Goal: Task Accomplishment & Management: Complete application form

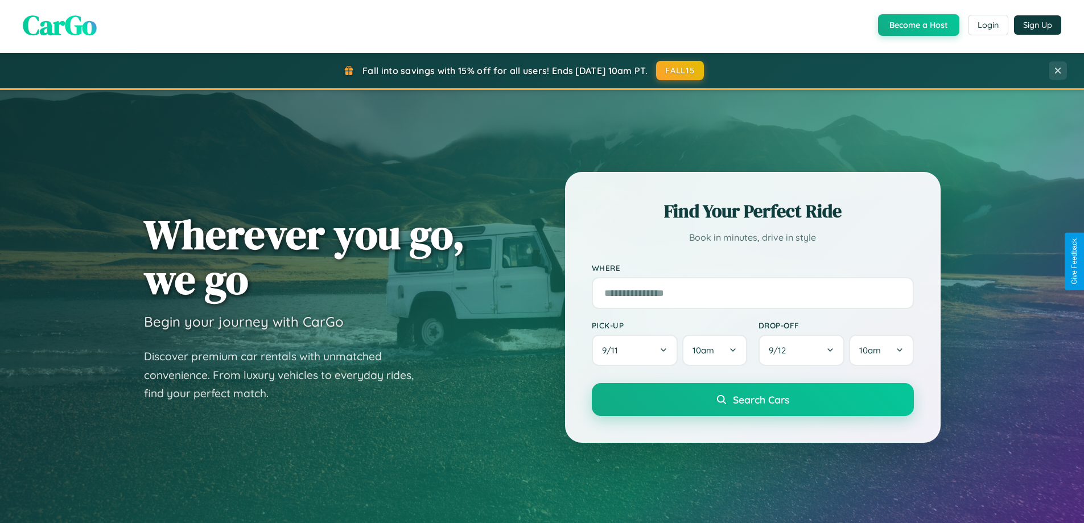
scroll to position [2190, 0]
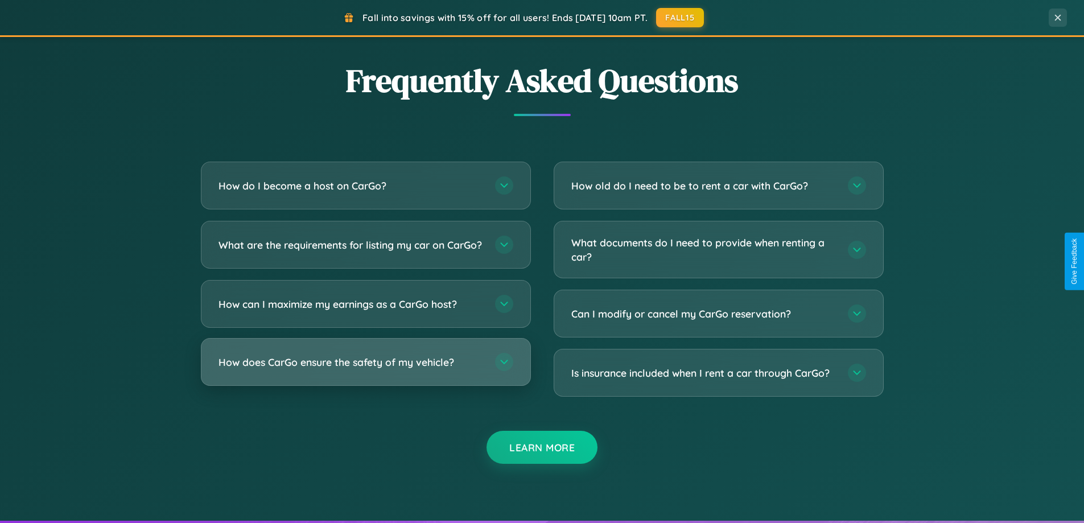
click at [365, 369] on h3 "How does CarGo ensure the safety of my vehicle?" at bounding box center [351, 362] width 265 height 14
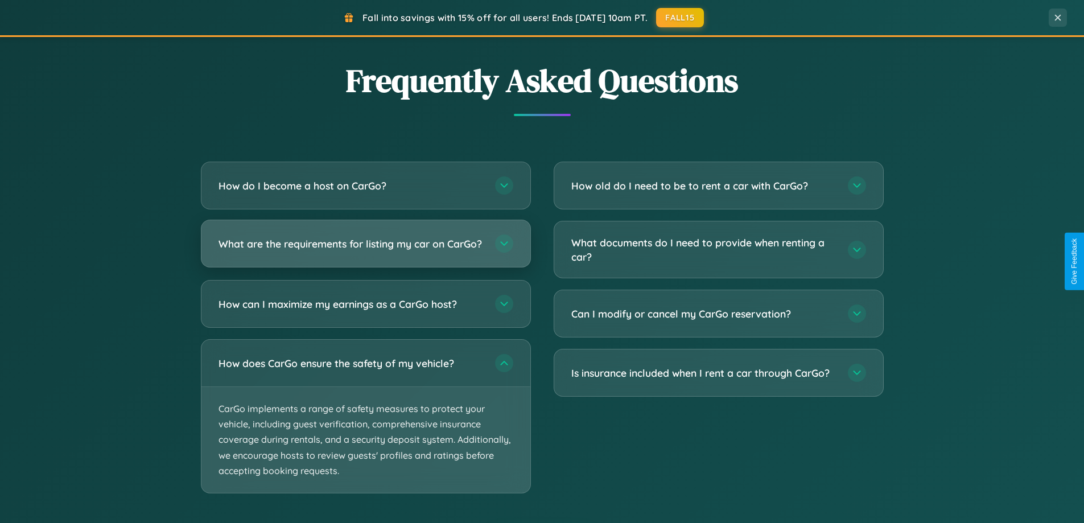
click at [365, 249] on h3 "What are the requirements for listing my car on CarGo?" at bounding box center [351, 244] width 265 height 14
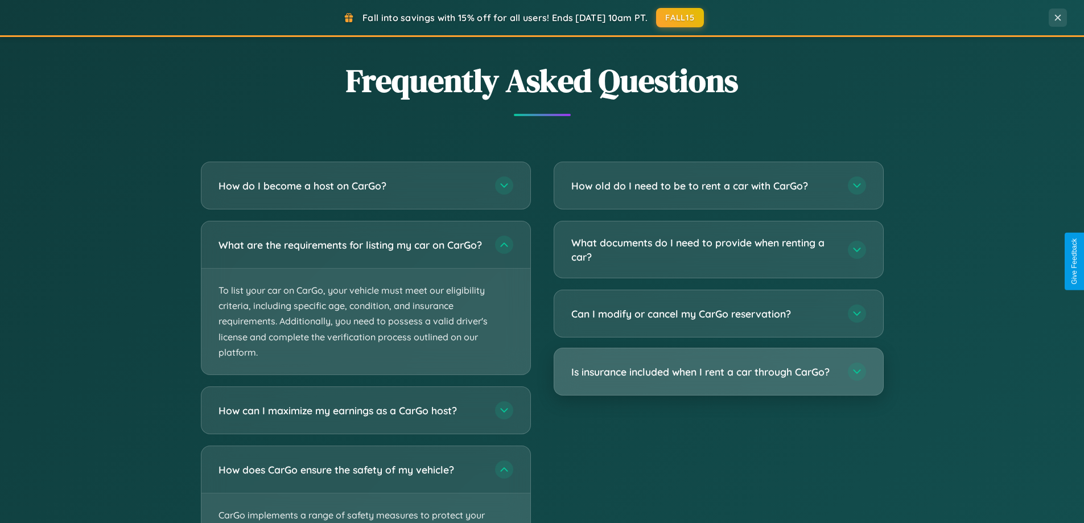
click at [718, 372] on h3 "Is insurance included when I rent a car through CarGo?" at bounding box center [703, 372] width 265 height 14
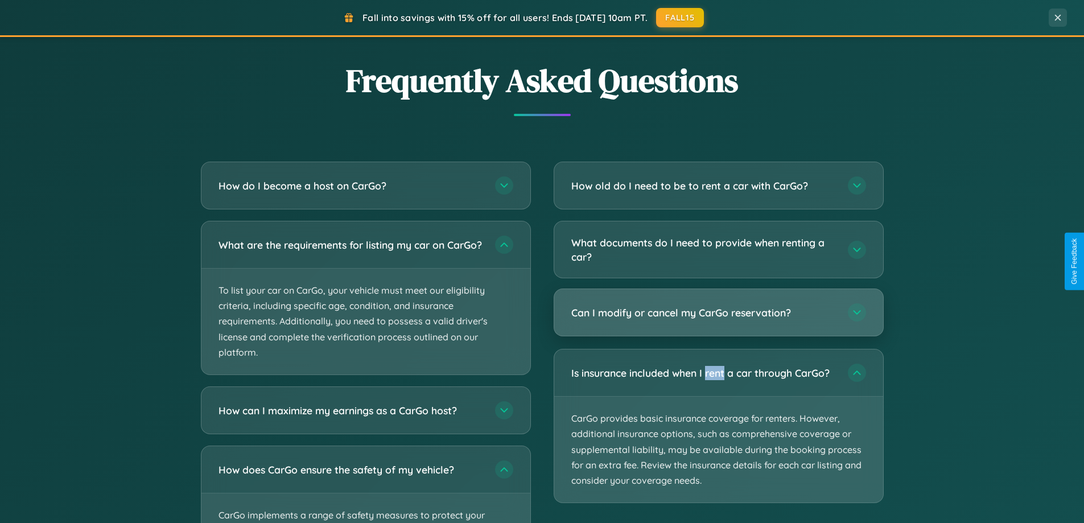
click at [718, 312] on h3 "Can I modify or cancel my CarGo reservation?" at bounding box center [703, 313] width 265 height 14
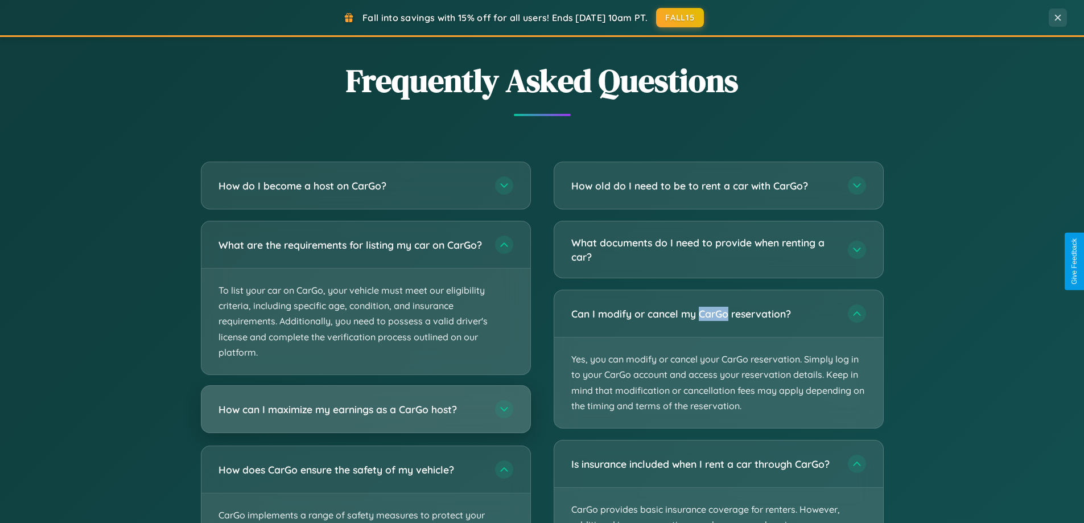
click at [365, 417] on h3 "How can I maximize my earnings as a CarGo host?" at bounding box center [351, 409] width 265 height 14
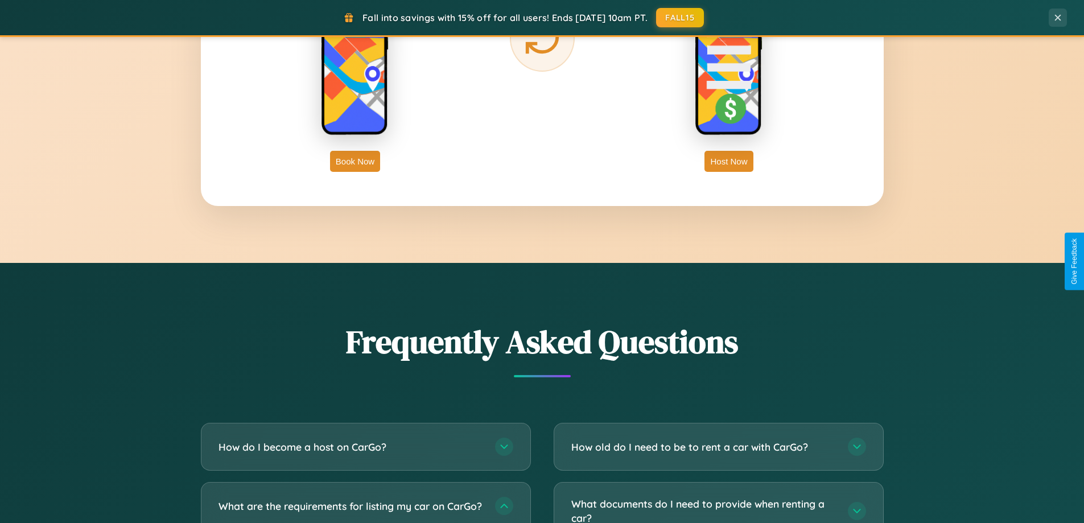
scroll to position [1828, 0]
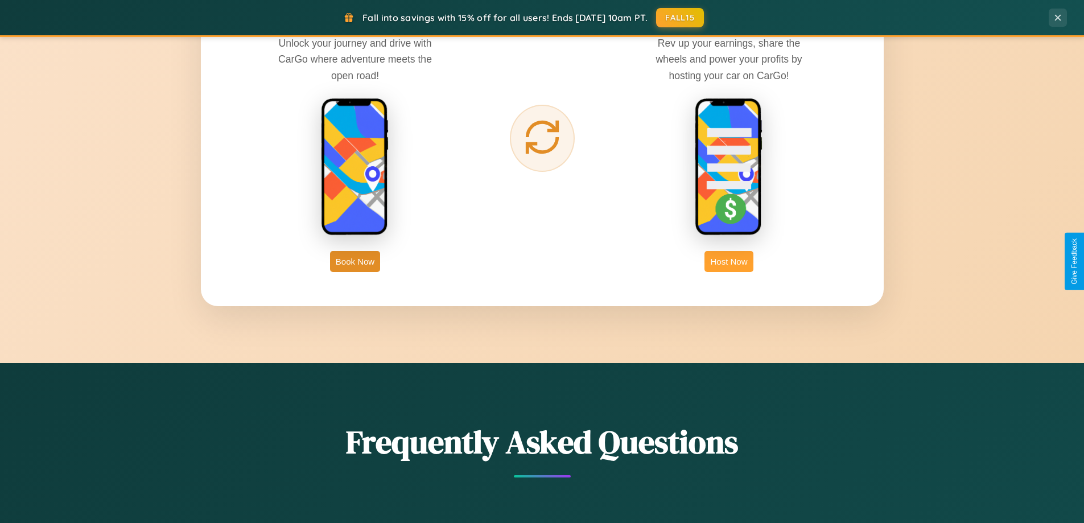
click at [729, 261] on button "Host Now" at bounding box center [729, 261] width 48 height 21
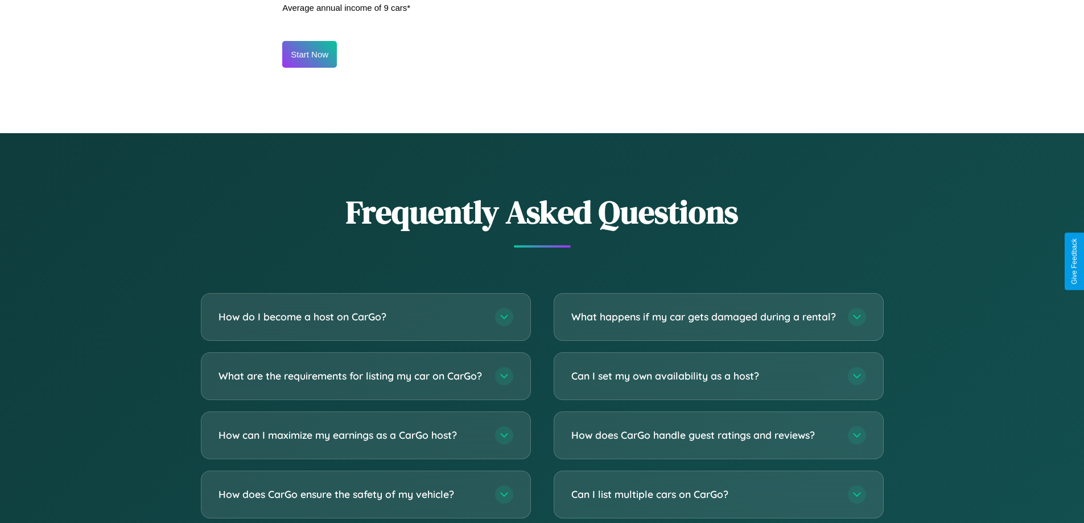
scroll to position [1538, 0]
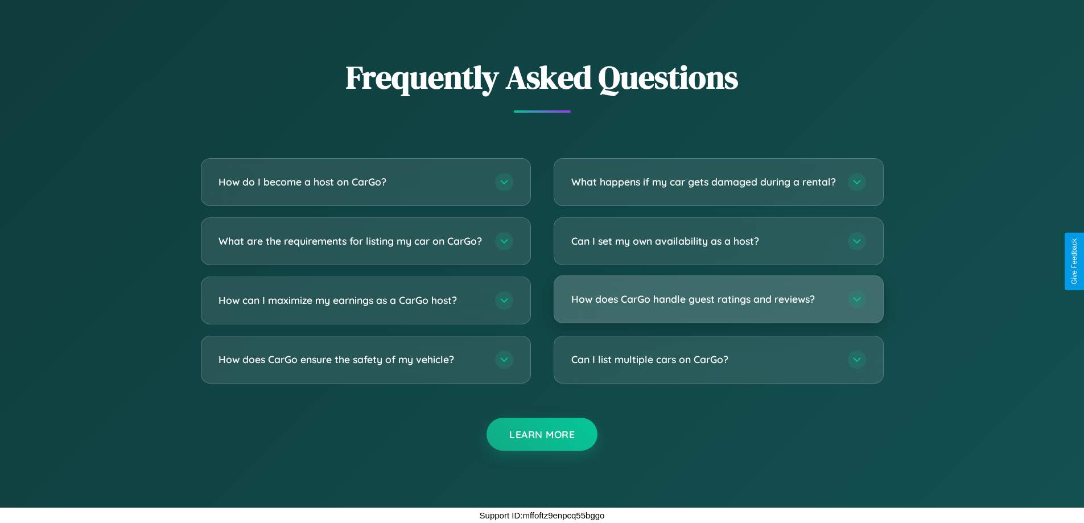
click at [718, 300] on h3 "How does CarGo handle guest ratings and reviews?" at bounding box center [703, 299] width 265 height 14
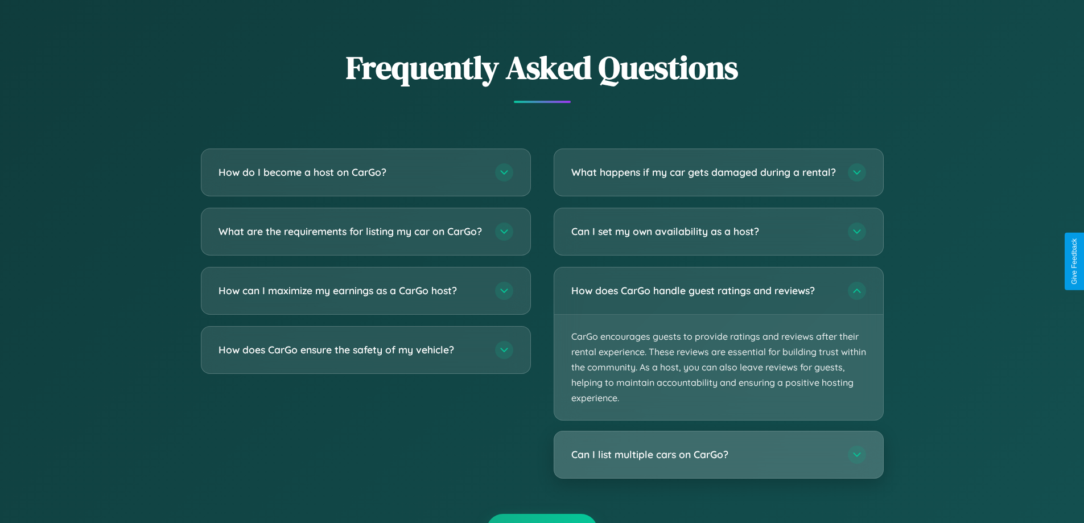
click at [718, 462] on h3 "Can I list multiple cars on CarGo?" at bounding box center [703, 455] width 265 height 14
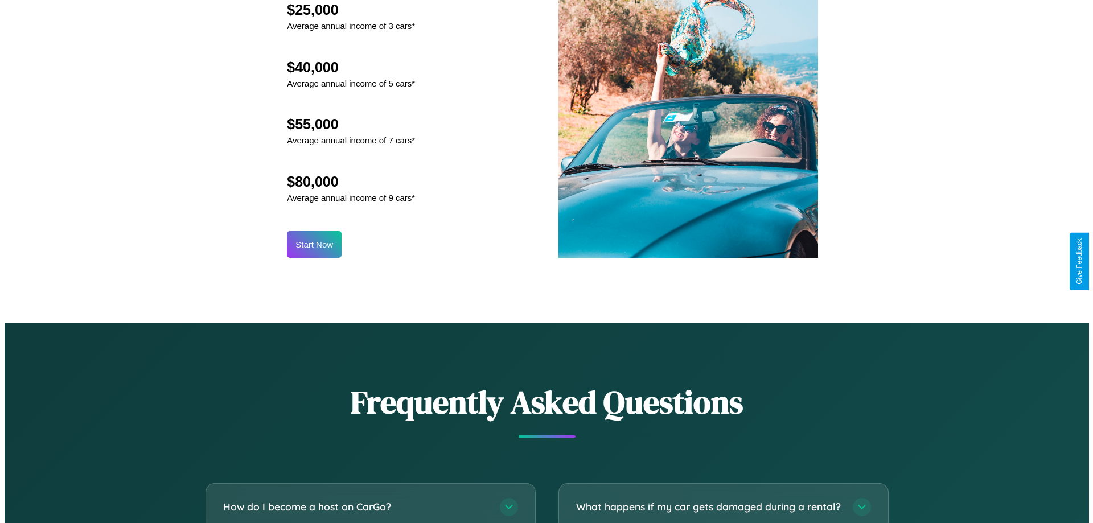
scroll to position [1187, 0]
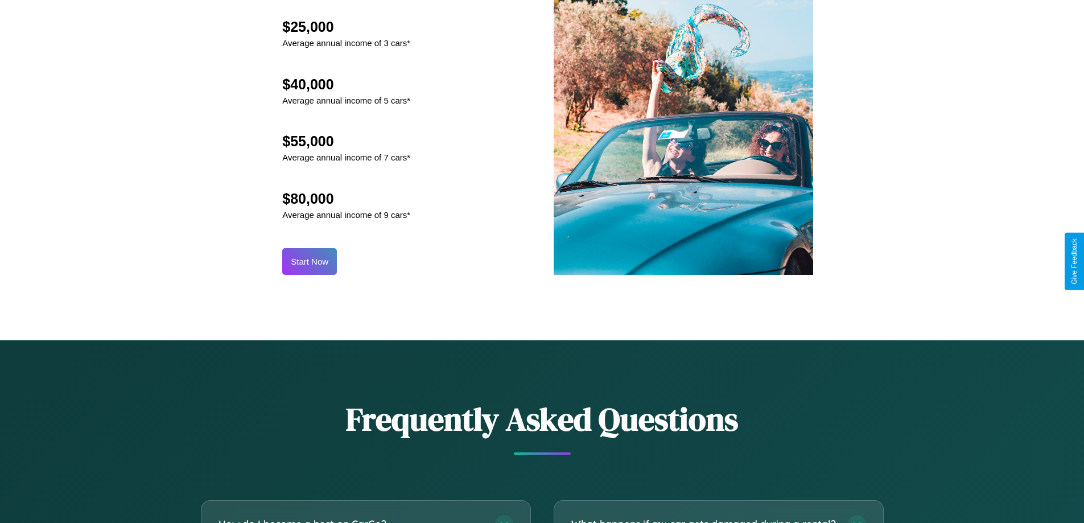
click at [310, 261] on button "Start Now" at bounding box center [309, 261] width 55 height 27
